Goal: Task Accomplishment & Management: Manage account settings

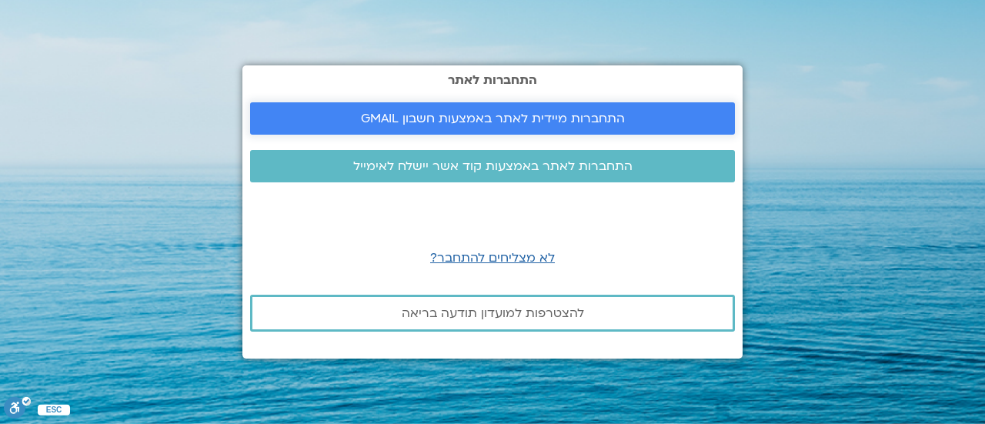
click at [495, 124] on span "התחברות מיידית לאתר באמצעות חשבון GMAIL" at bounding box center [493, 119] width 264 height 14
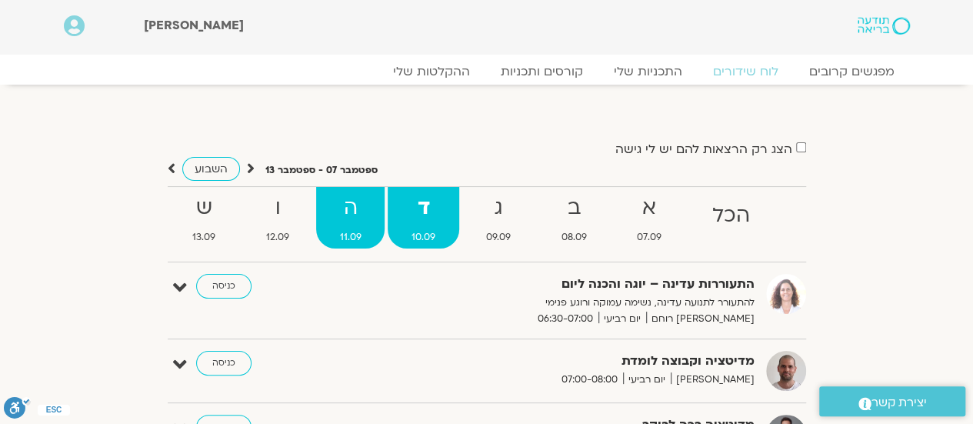
click at [355, 202] on strong "ה" at bounding box center [350, 208] width 69 height 35
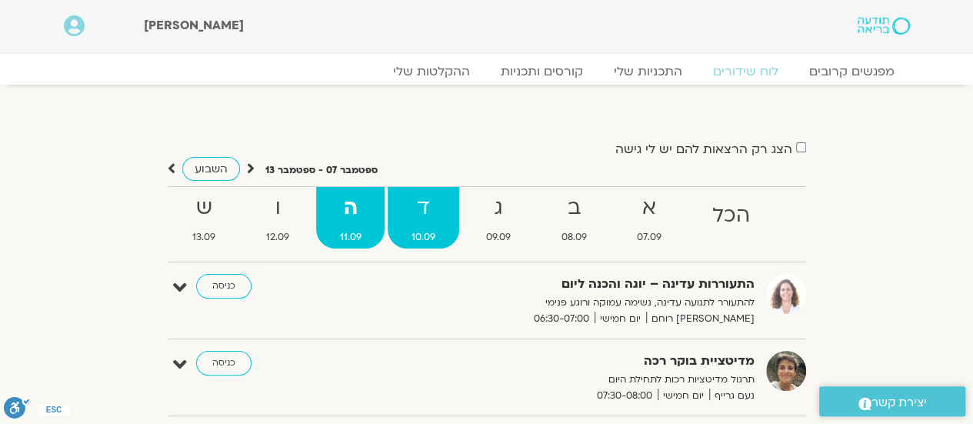
click at [432, 203] on strong "ד" at bounding box center [424, 208] width 72 height 35
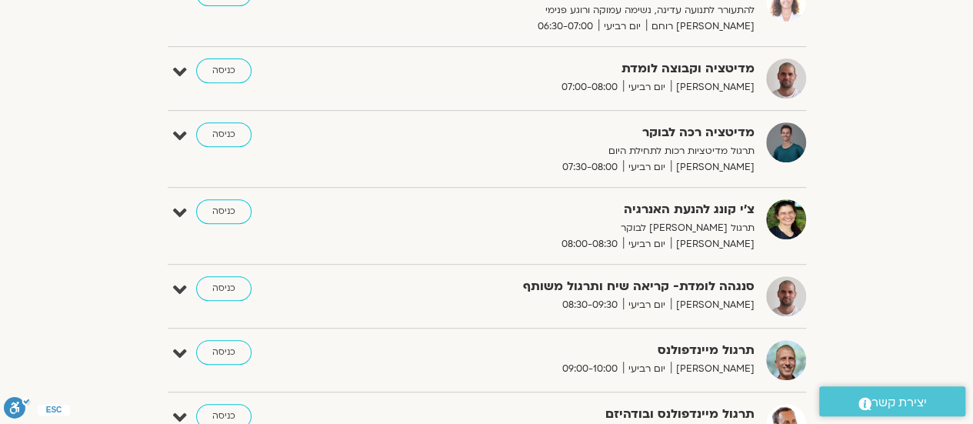
scroll to position [308, 0]
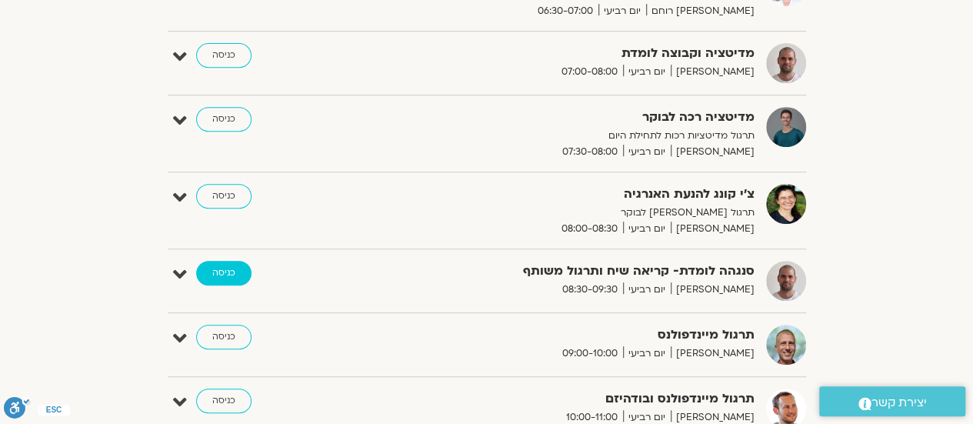
click at [232, 269] on link "כניסה" at bounding box center [223, 273] width 55 height 25
